Goal: Task Accomplishment & Management: Manage account settings

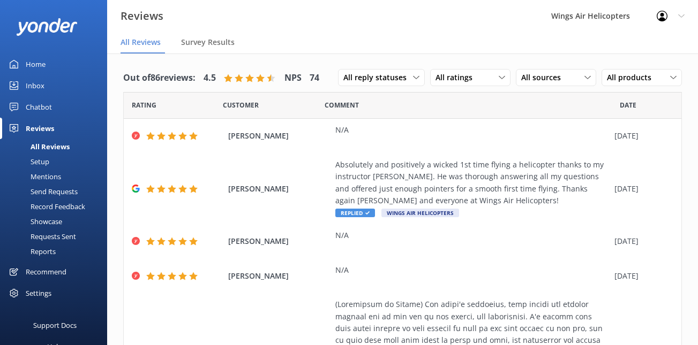
click at [57, 195] on div "Send Requests" at bounding box center [41, 191] width 71 height 15
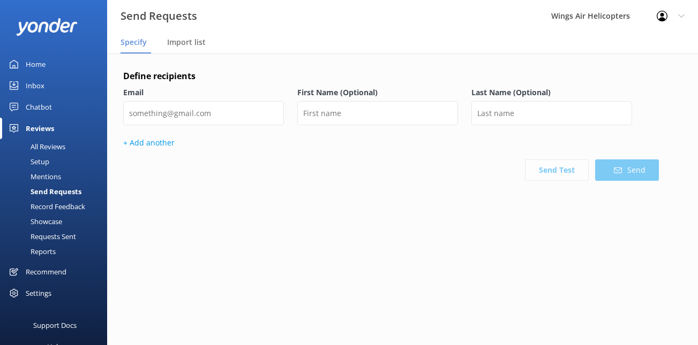
click at [45, 239] on div "Requests Sent" at bounding box center [41, 236] width 70 height 15
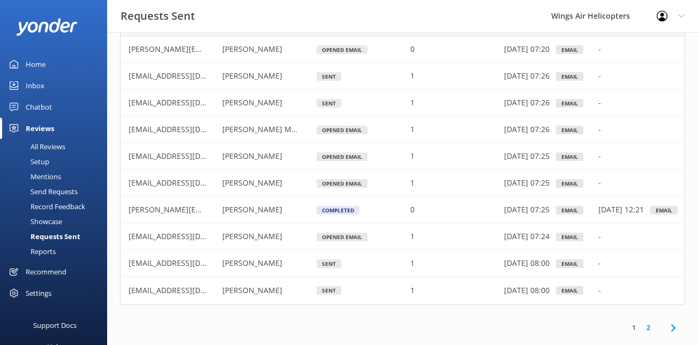
scroll to position [77, 0]
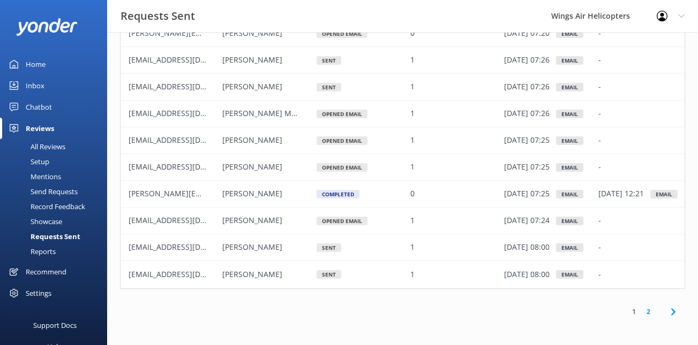
click at [651, 314] on link "2" at bounding box center [648, 312] width 14 height 10
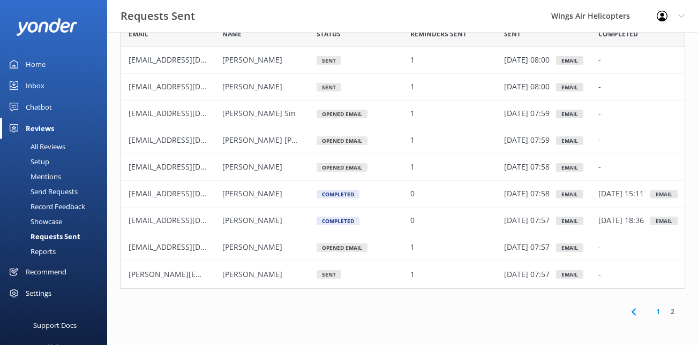
scroll to position [269, 565]
click at [635, 314] on icon at bounding box center [633, 312] width 13 height 13
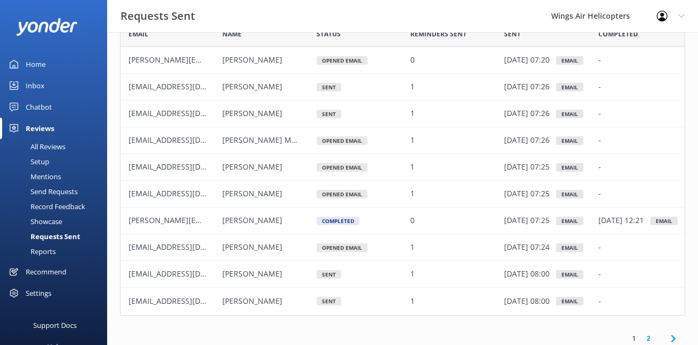
scroll to position [296, 565]
